Goal: Information Seeking & Learning: Find specific fact

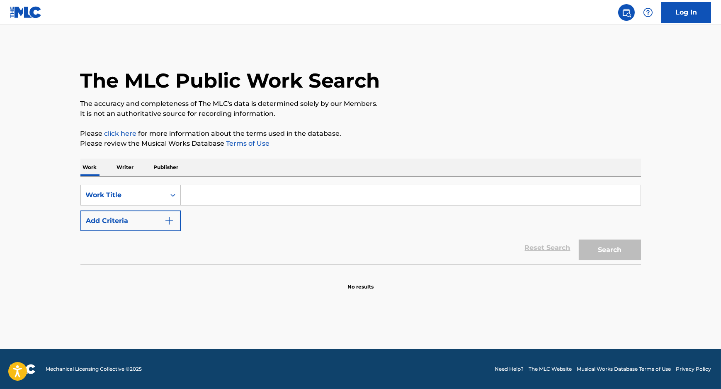
click at [231, 197] on input "Search Form" at bounding box center [411, 195] width 460 height 20
type input "a"
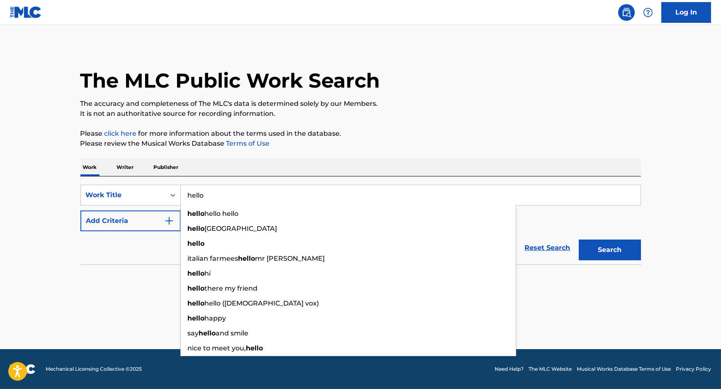
type input "hello"
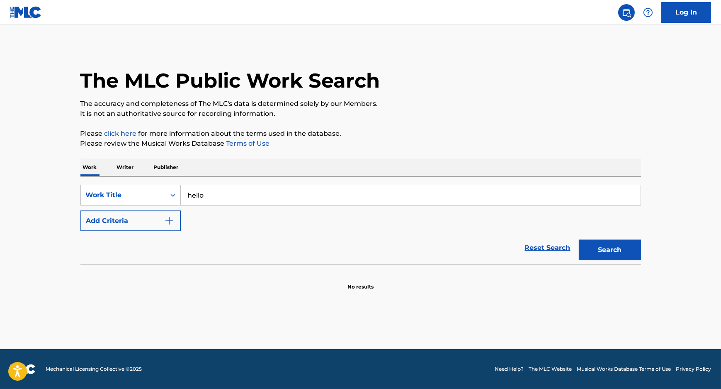
click at [80, 210] on button "Add Criteria" at bounding box center [130, 220] width 100 height 21
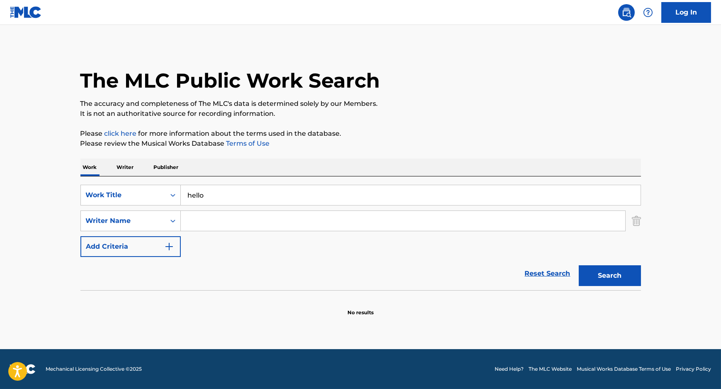
click at [221, 219] on input "Search Form" at bounding box center [403, 221] width 445 height 20
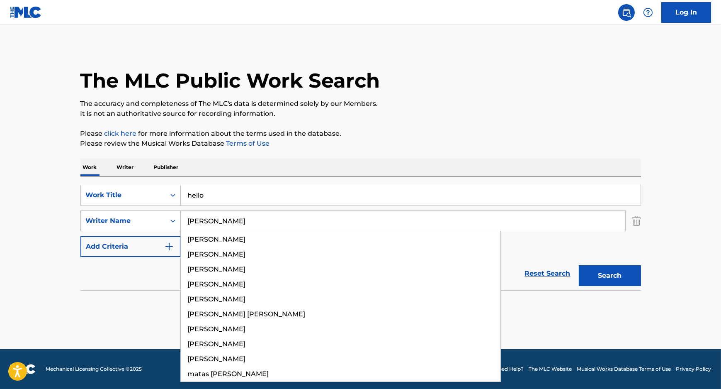
type input "[PERSON_NAME]"
click at [579, 265] on button "Search" at bounding box center [610, 275] width 62 height 21
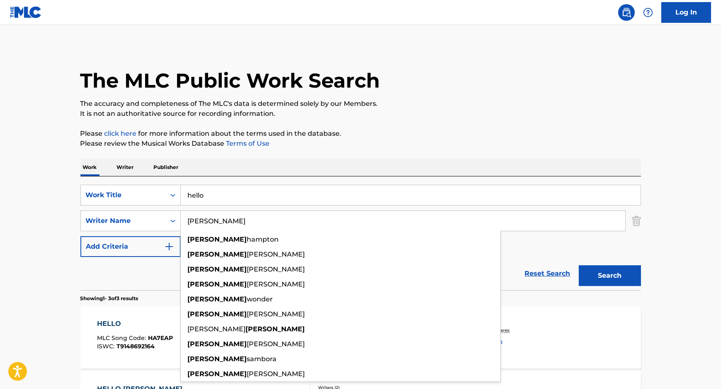
click at [134, 280] on div "Reset Search Search" at bounding box center [360, 273] width 561 height 33
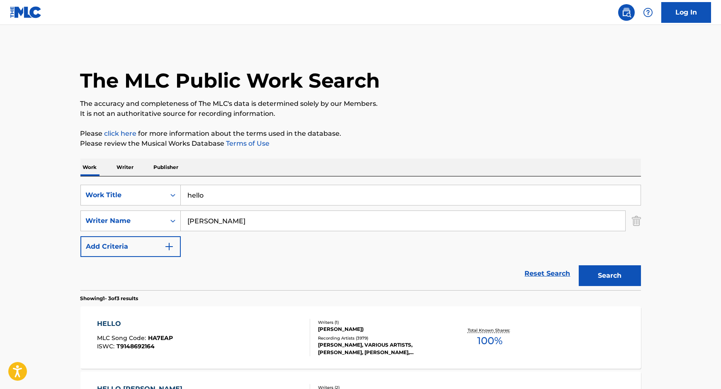
click at [284, 332] on div "HELLO MLC Song Code : HA7EAP ISWC : T9148692164" at bounding box center [203, 336] width 213 height 37
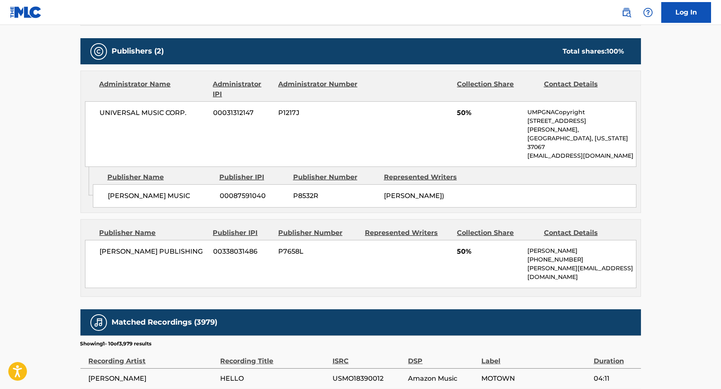
scroll to position [226, 0]
